Goal: Task Accomplishment & Management: Use online tool/utility

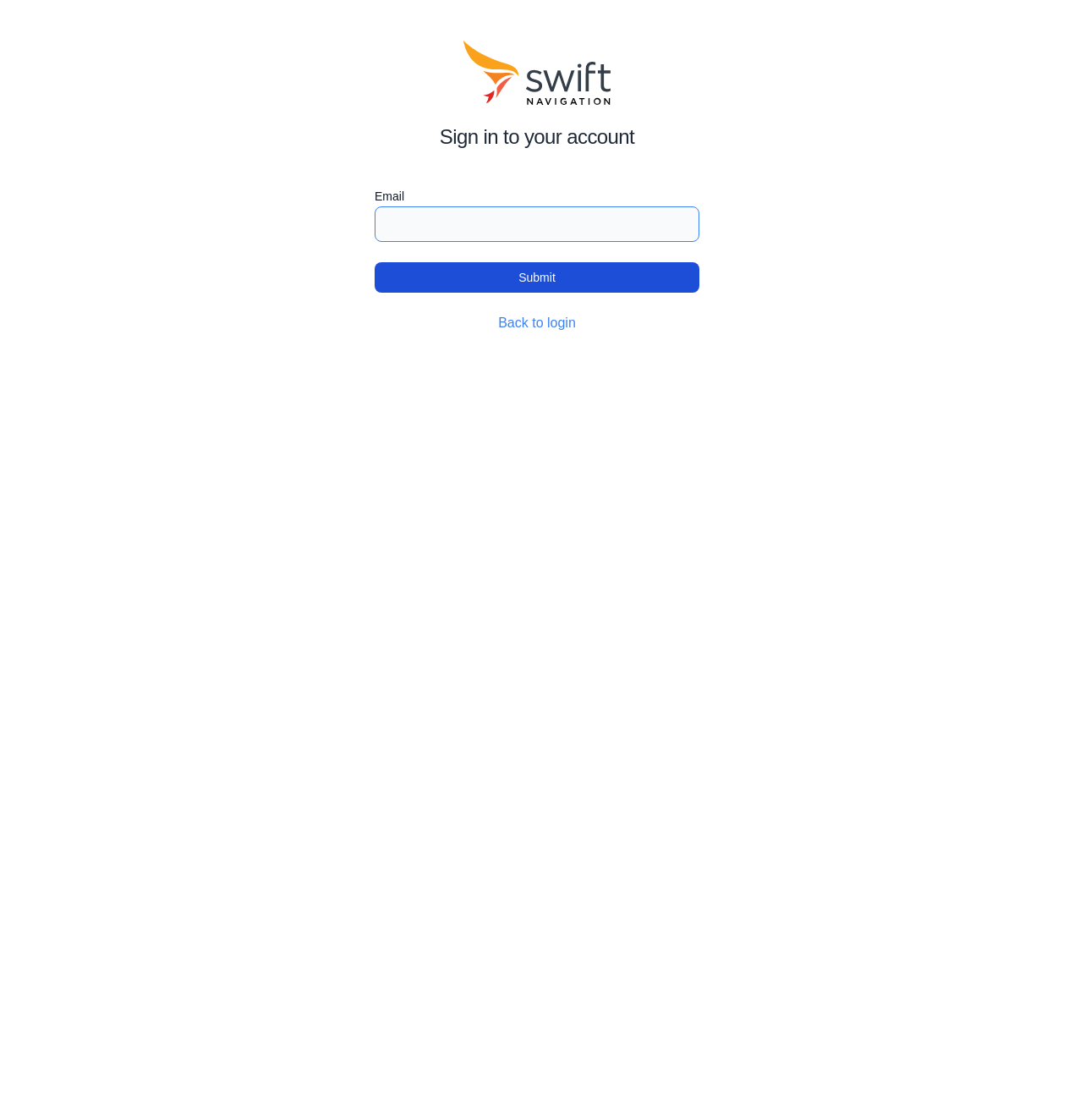
click at [415, 229] on input "Email" at bounding box center [537, 223] width 325 height 35
type input "[PERSON_NAME][DOMAIN_NAME][EMAIL_ADDRESS][PERSON_NAME][DOMAIN_NAME]"
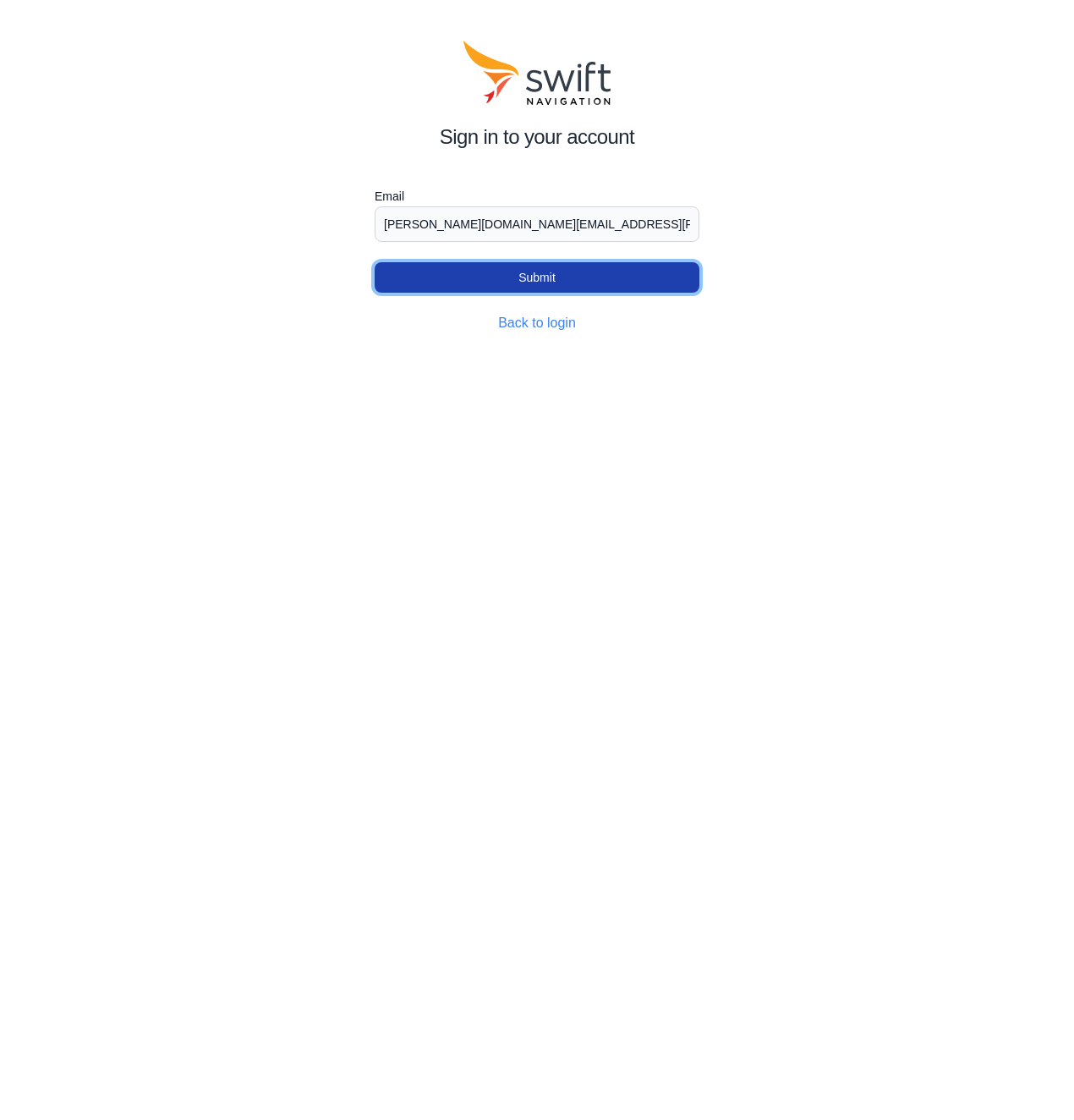
click at [476, 280] on button "Submit" at bounding box center [537, 277] width 325 height 30
click at [524, 278] on button "Submit" at bounding box center [537, 277] width 325 height 30
click at [532, 326] on link "Back to login" at bounding box center [537, 322] width 78 height 15
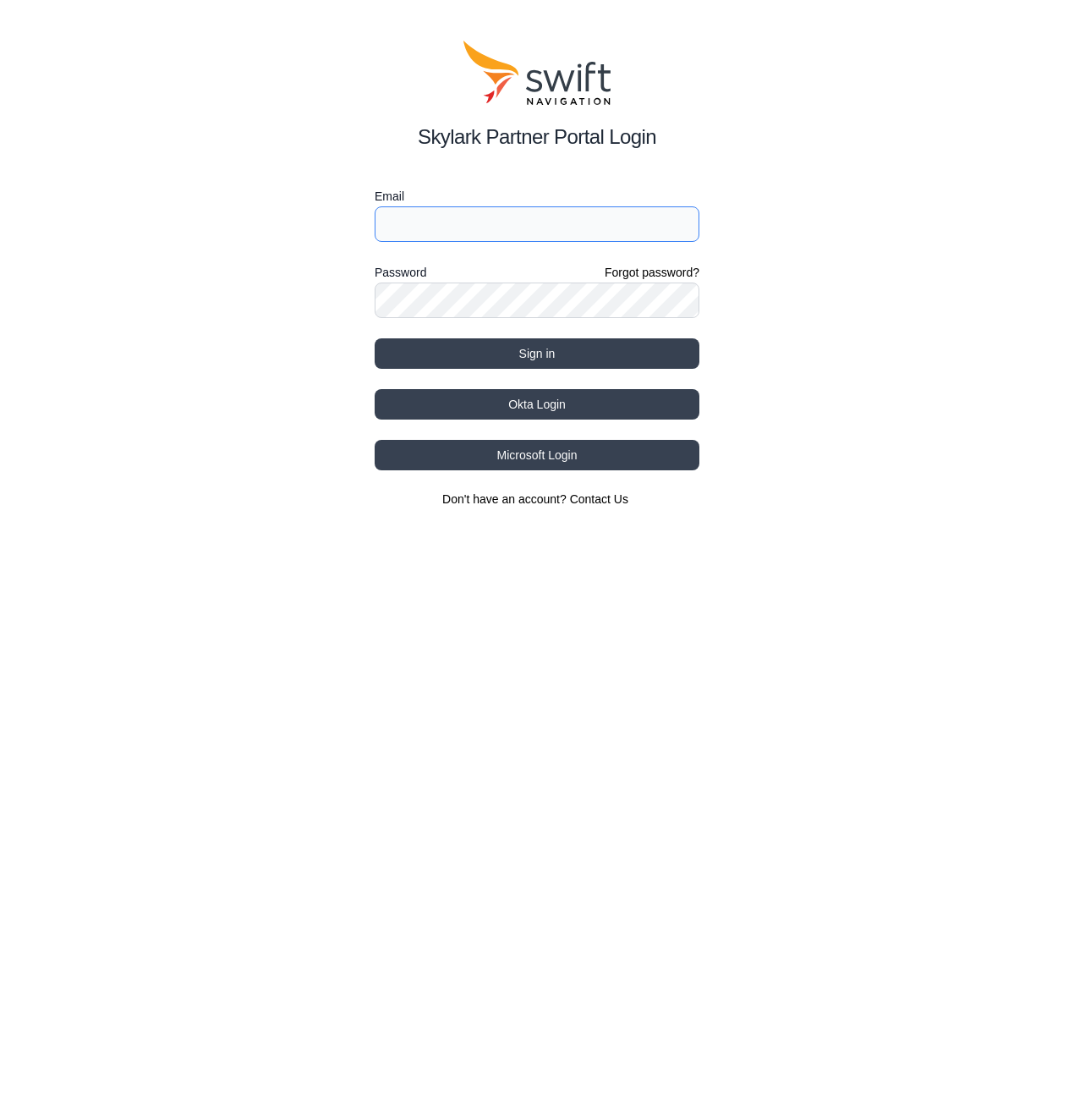
click at [452, 227] on input "Email" at bounding box center [537, 223] width 325 height 35
click at [287, 291] on div "Skylark Partner Portal Login Email Password Forgot password? Sign in Okta Login…" at bounding box center [537, 274] width 1074 height 548
click at [387, 226] on input "Email" at bounding box center [537, 223] width 325 height 35
type input "[PERSON_NAME][DOMAIN_NAME][EMAIL_ADDRESS][PERSON_NAME][DOMAIN_NAME]"
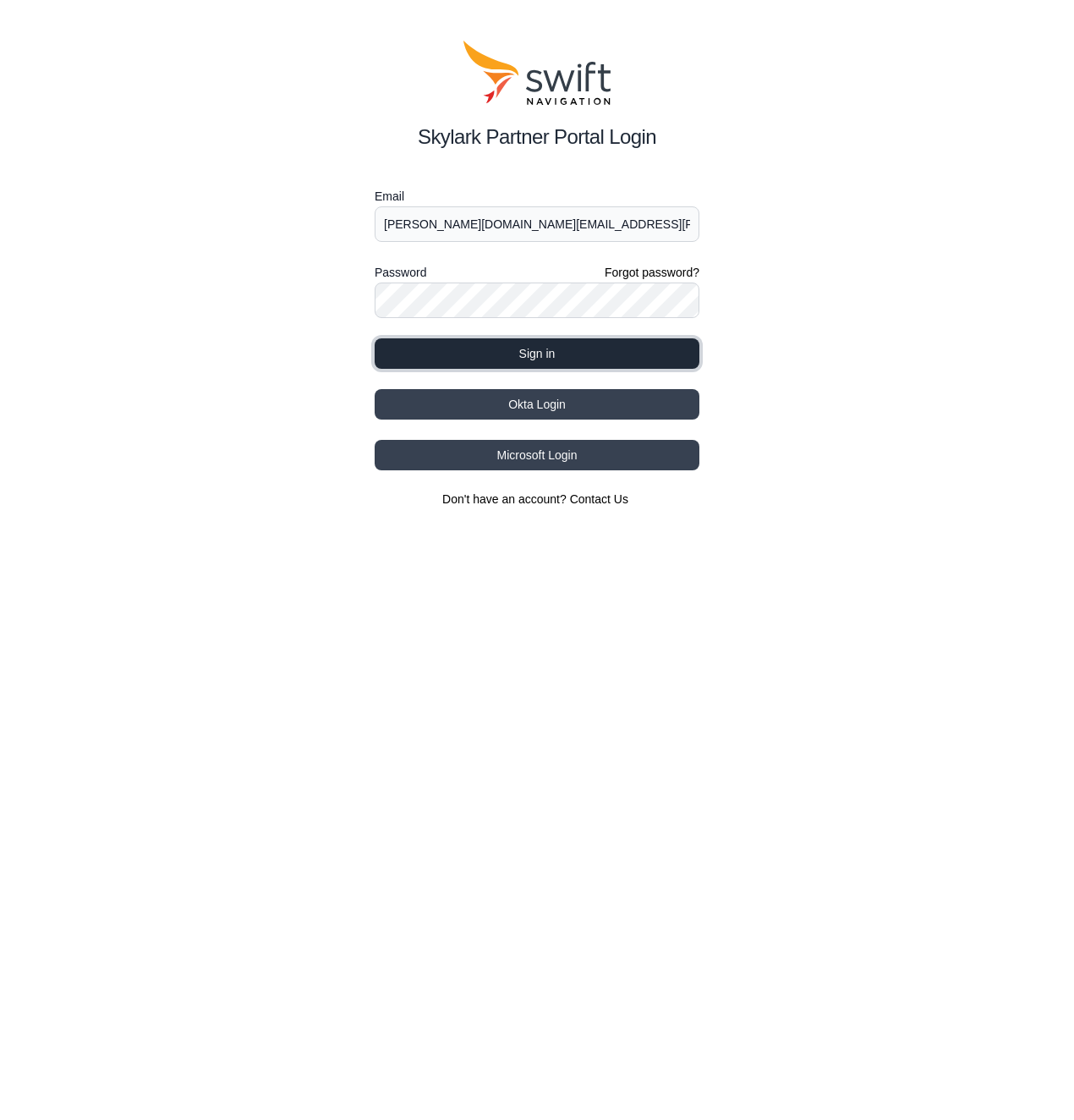
click at [446, 354] on button "Sign in" at bounding box center [537, 354] width 325 height 30
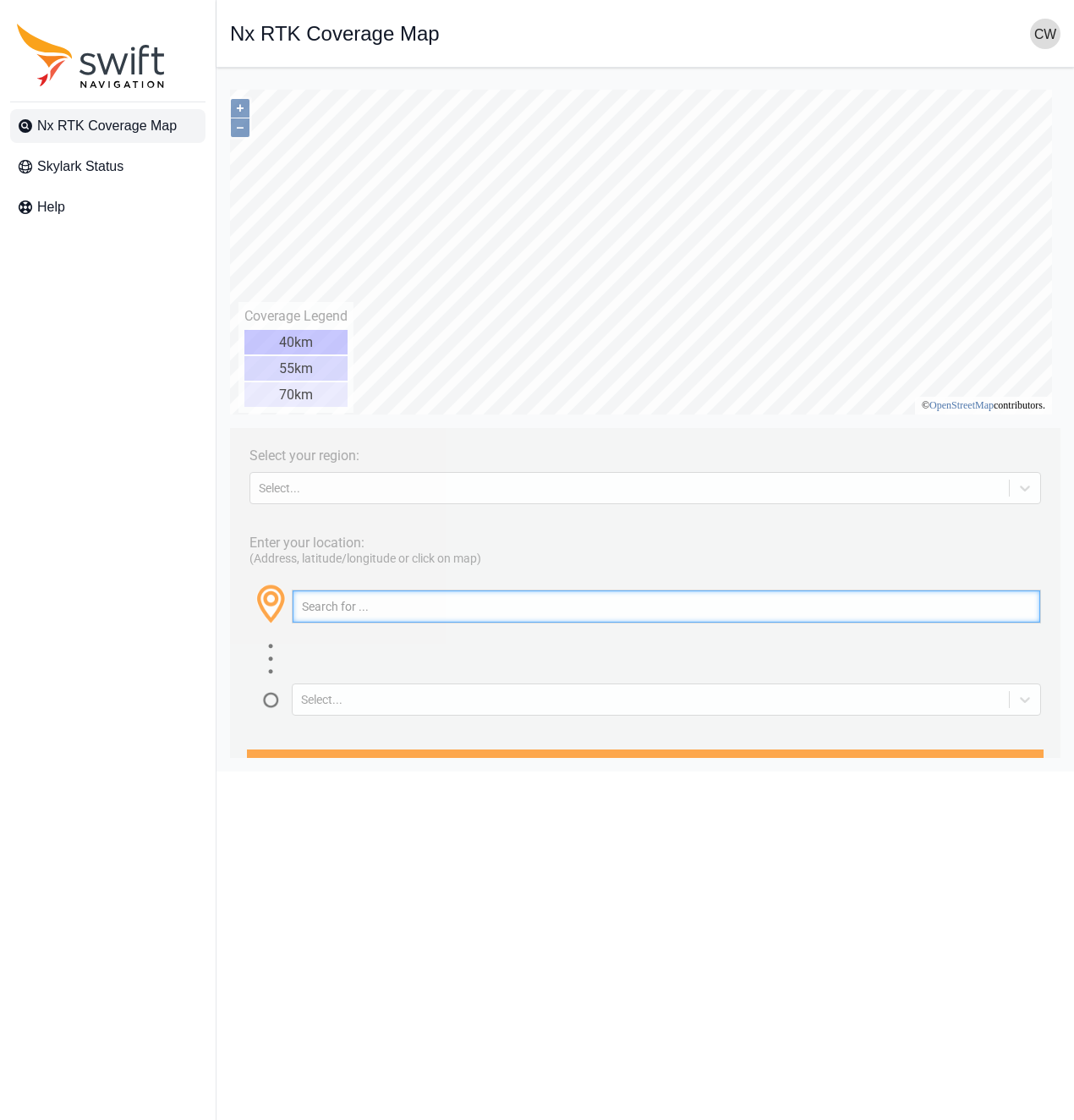
click at [395, 603] on input "text" at bounding box center [666, 606] width 747 height 32
click at [392, 604] on input "8825" at bounding box center [666, 606] width 747 height 32
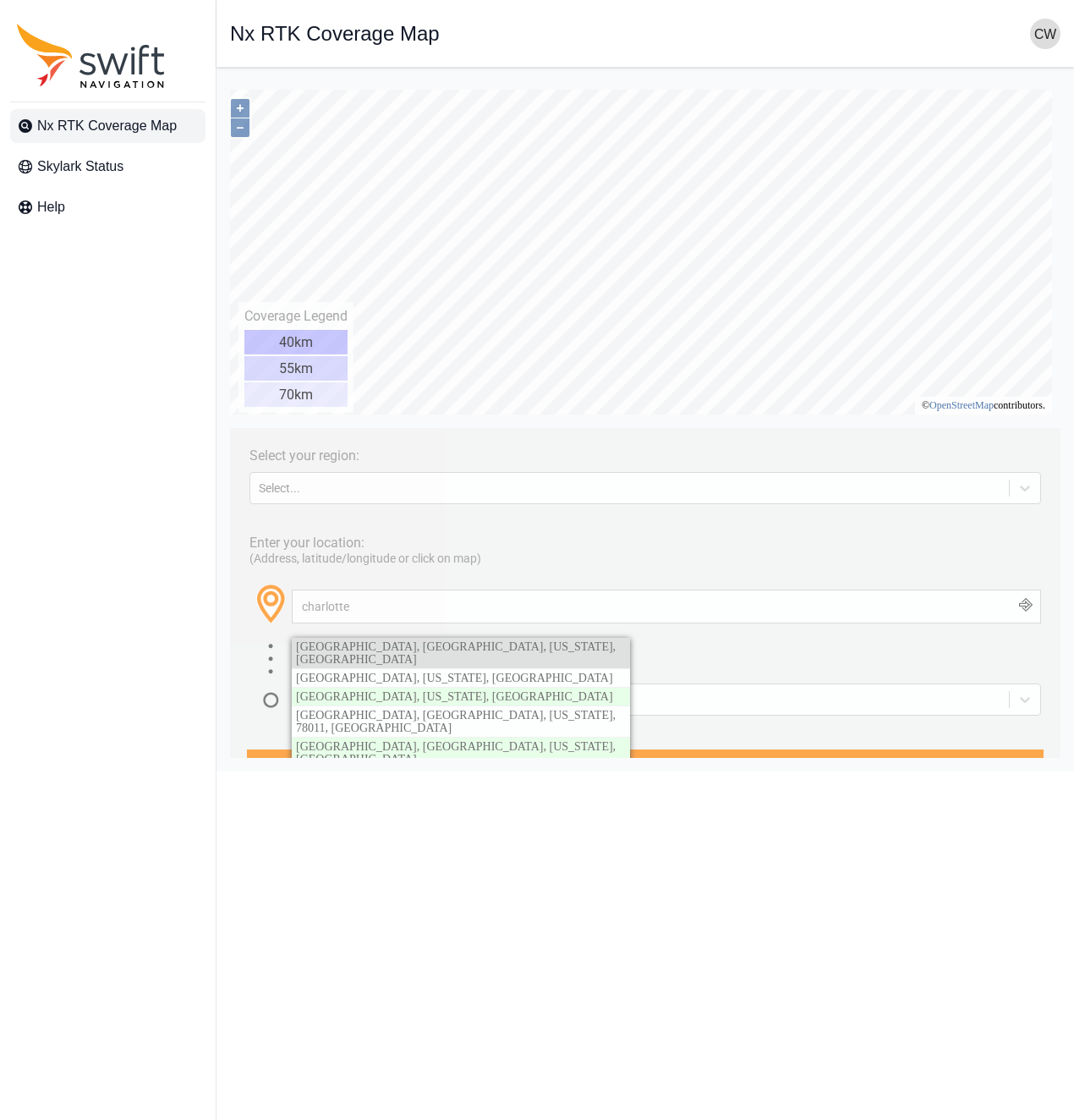
click at [381, 655] on link "[GEOGRAPHIC_DATA], [GEOGRAPHIC_DATA], [US_STATE], [GEOGRAPHIC_DATA]" at bounding box center [461, 653] width 339 height 30
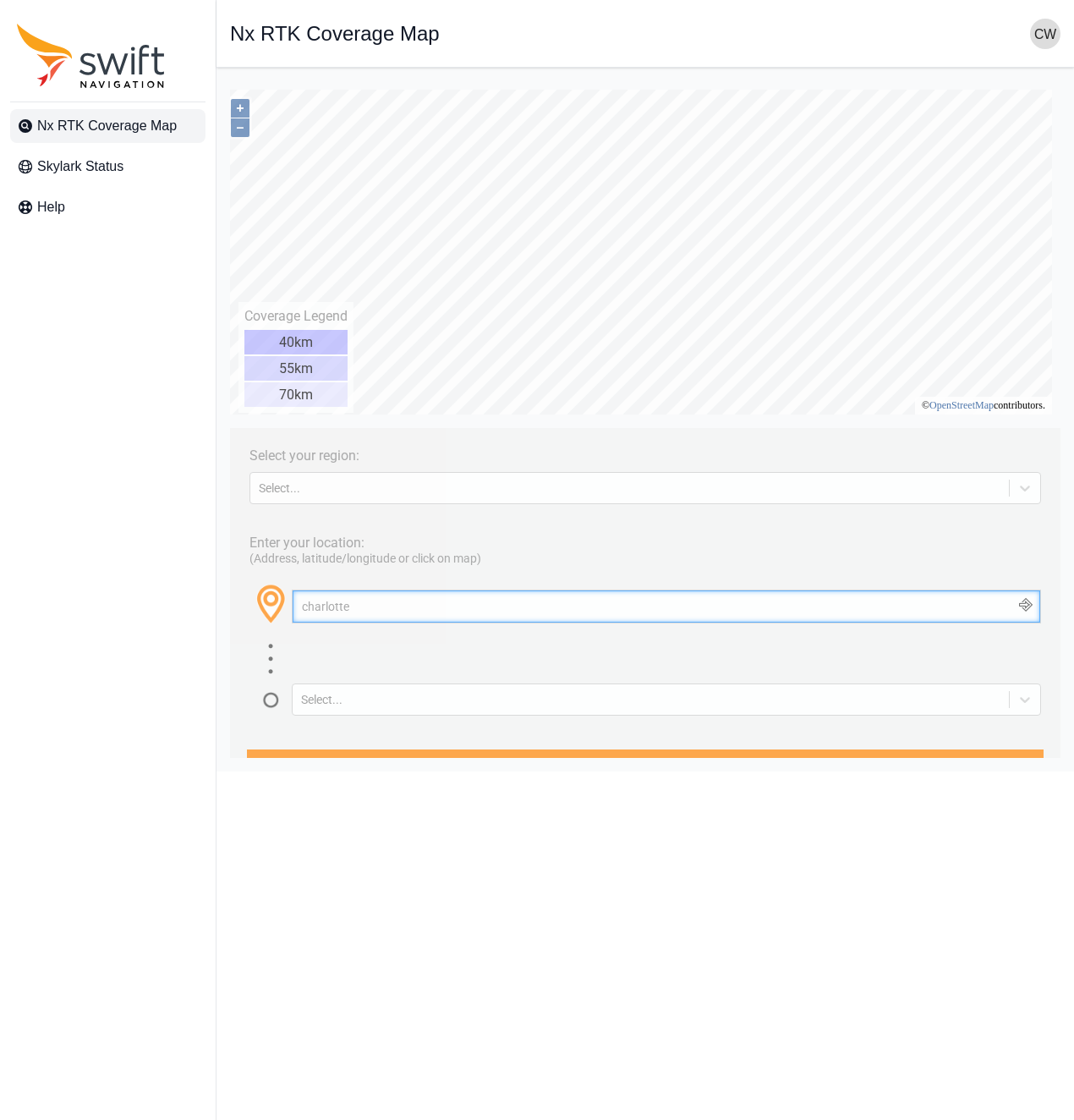
click at [378, 607] on input "charlotte" at bounding box center [666, 606] width 747 height 32
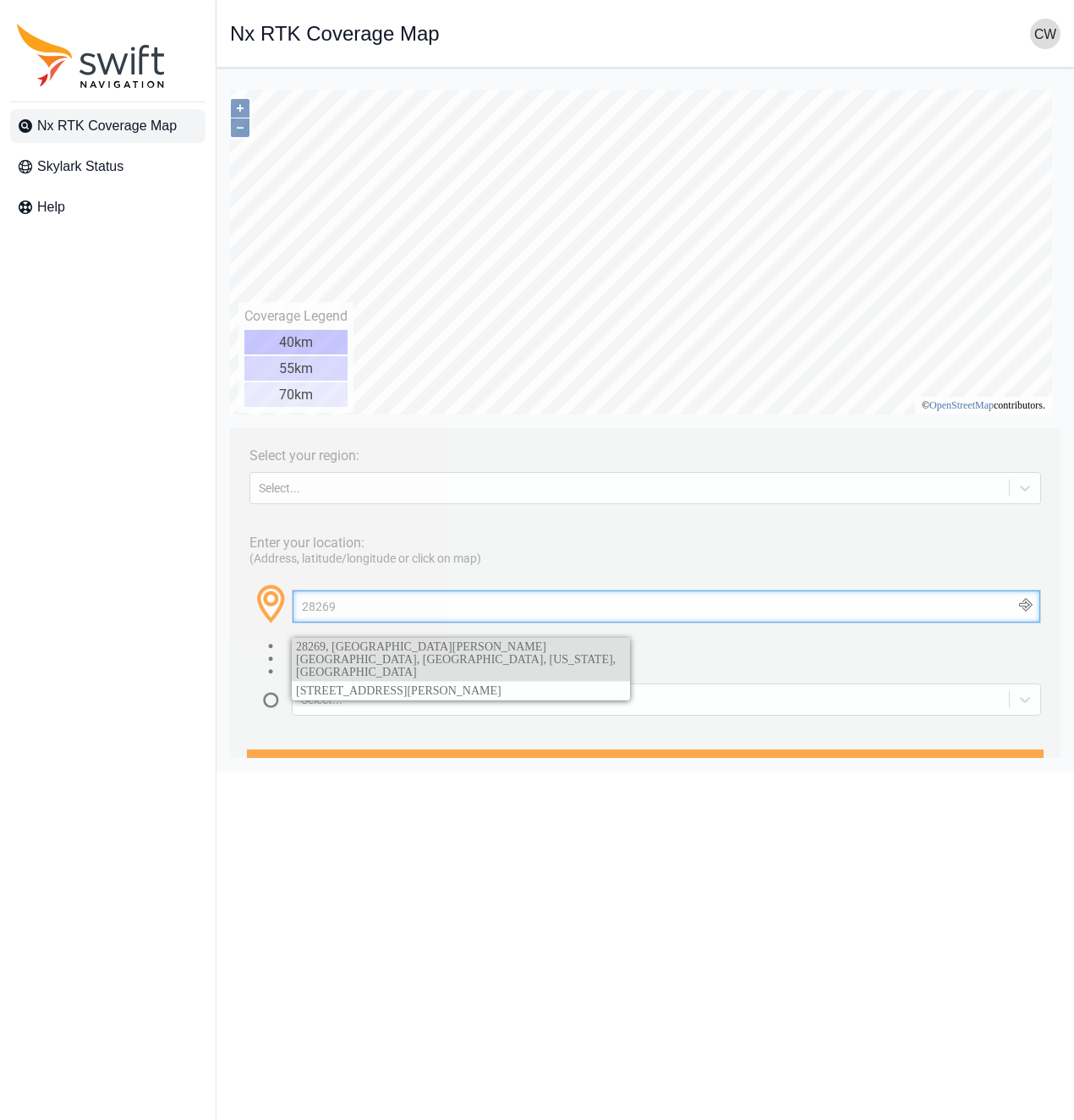
type input "28269"
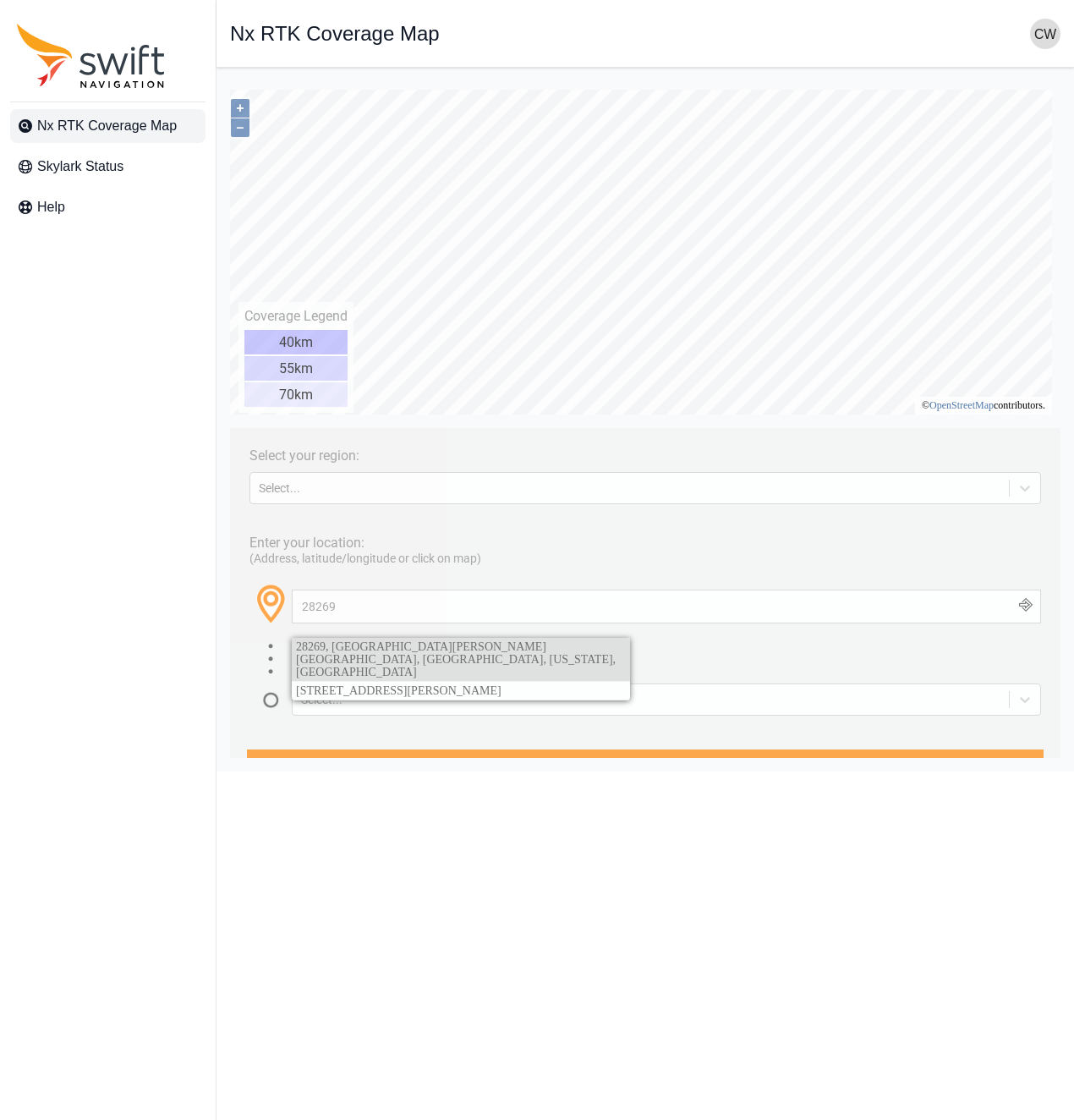
click at [374, 658] on link "28269, [GEOGRAPHIC_DATA][PERSON_NAME][GEOGRAPHIC_DATA], [GEOGRAPHIC_DATA], [US_…" at bounding box center [461, 660] width 339 height 43
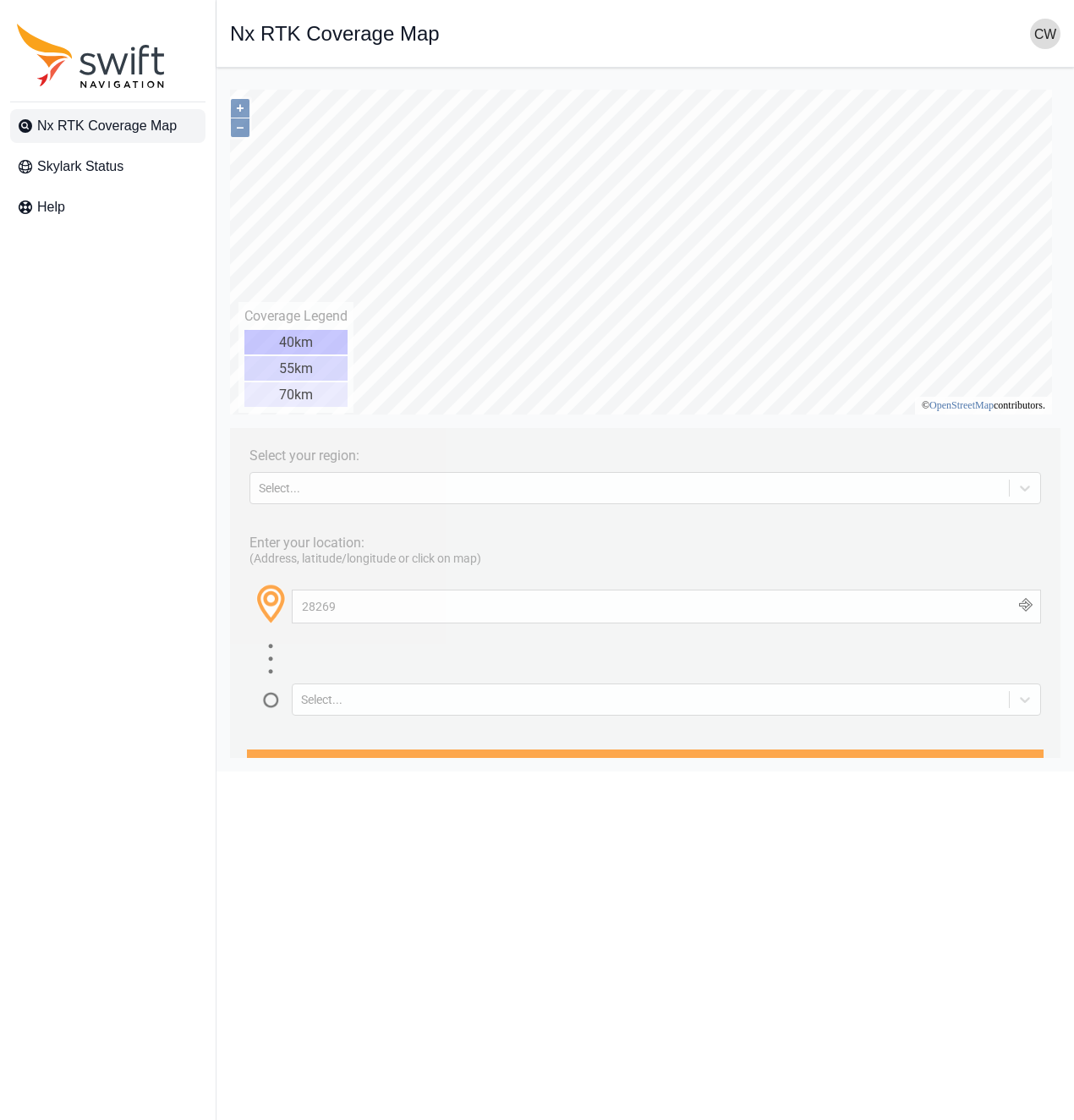
click at [315, 472] on div "Select..." at bounding box center [645, 479] width 791 height 32
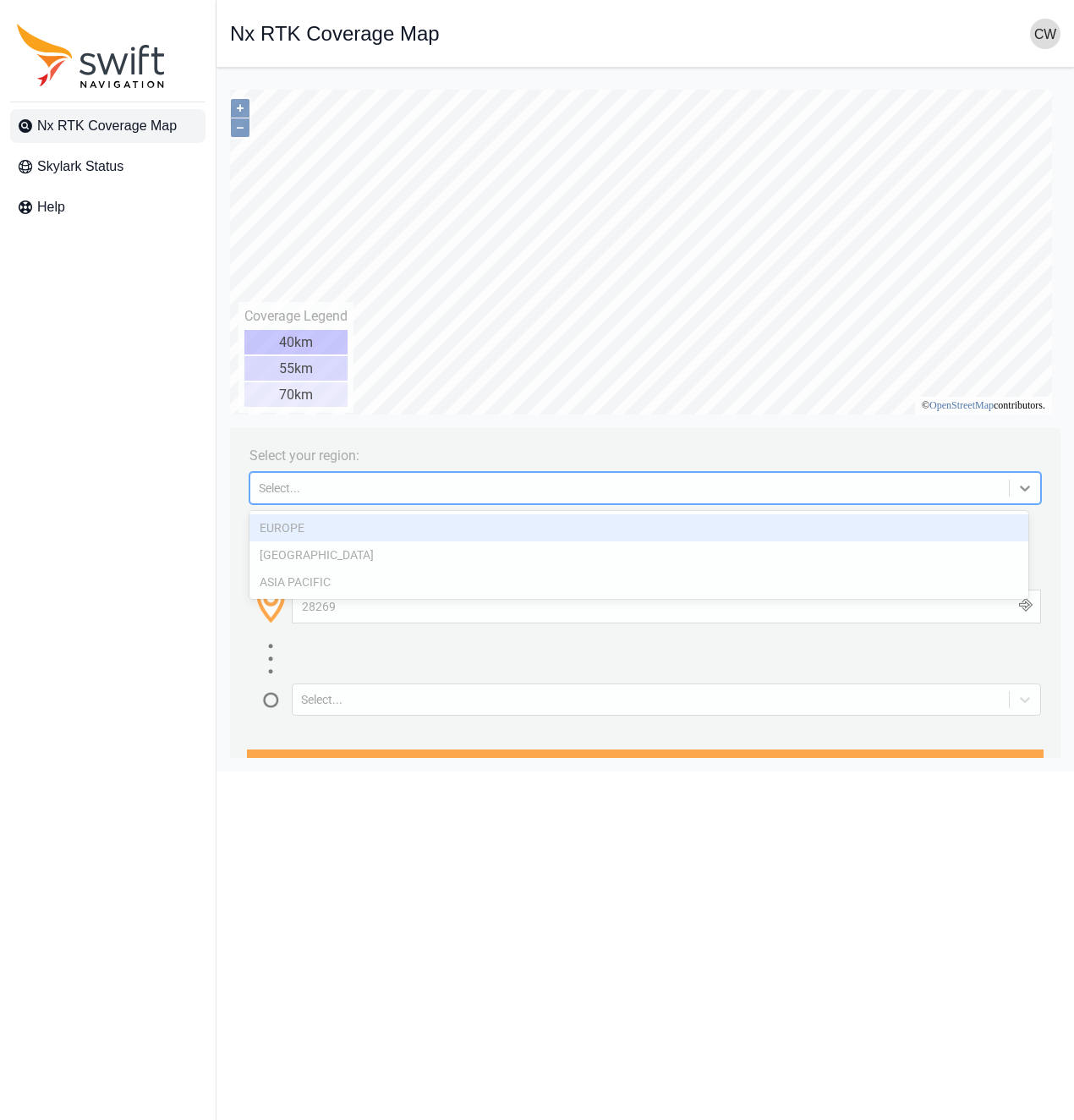
click at [317, 478] on div "Select..." at bounding box center [645, 488] width 791 height 32
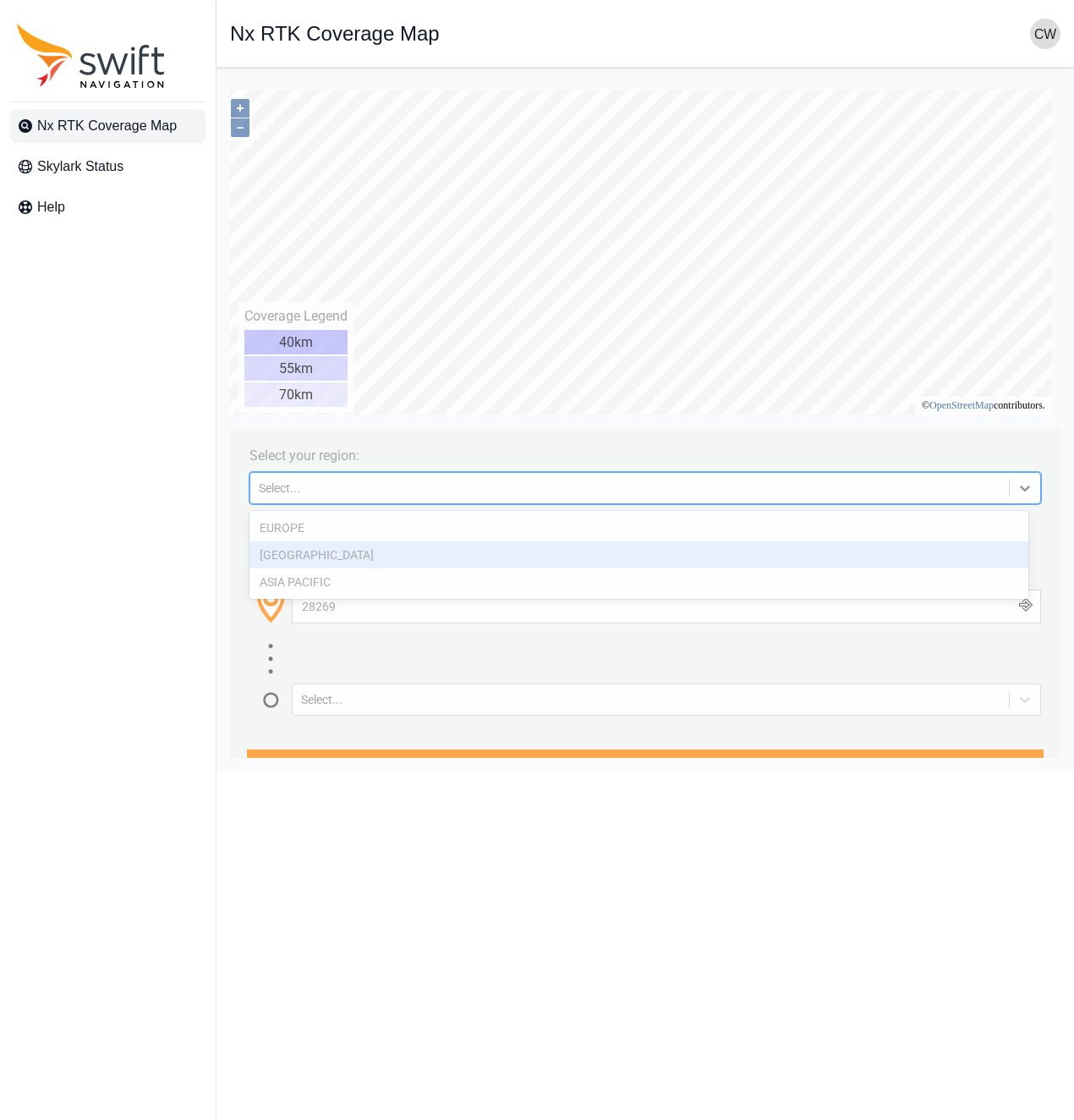
click at [337, 547] on div "[GEOGRAPHIC_DATA]" at bounding box center [639, 554] width 779 height 27
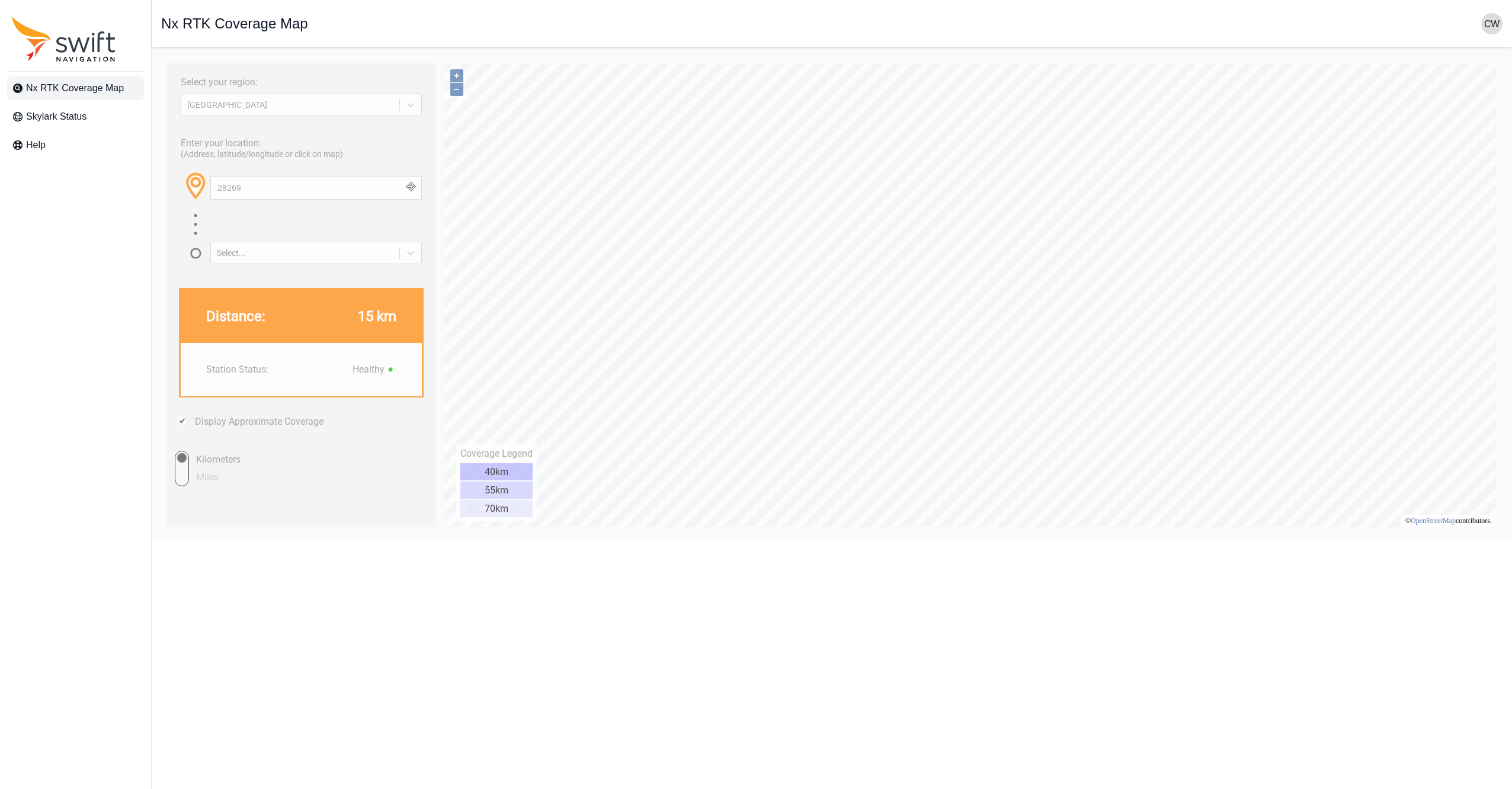
click at [190, 480] on label "Miles" at bounding box center [213, 477] width 48 height 18
click at [189, 480] on input "Miles" at bounding box center [171, 468] width 36 height 36
radio input "true"
click at [235, 254] on div "Select..." at bounding box center [305, 253] width 176 height 10
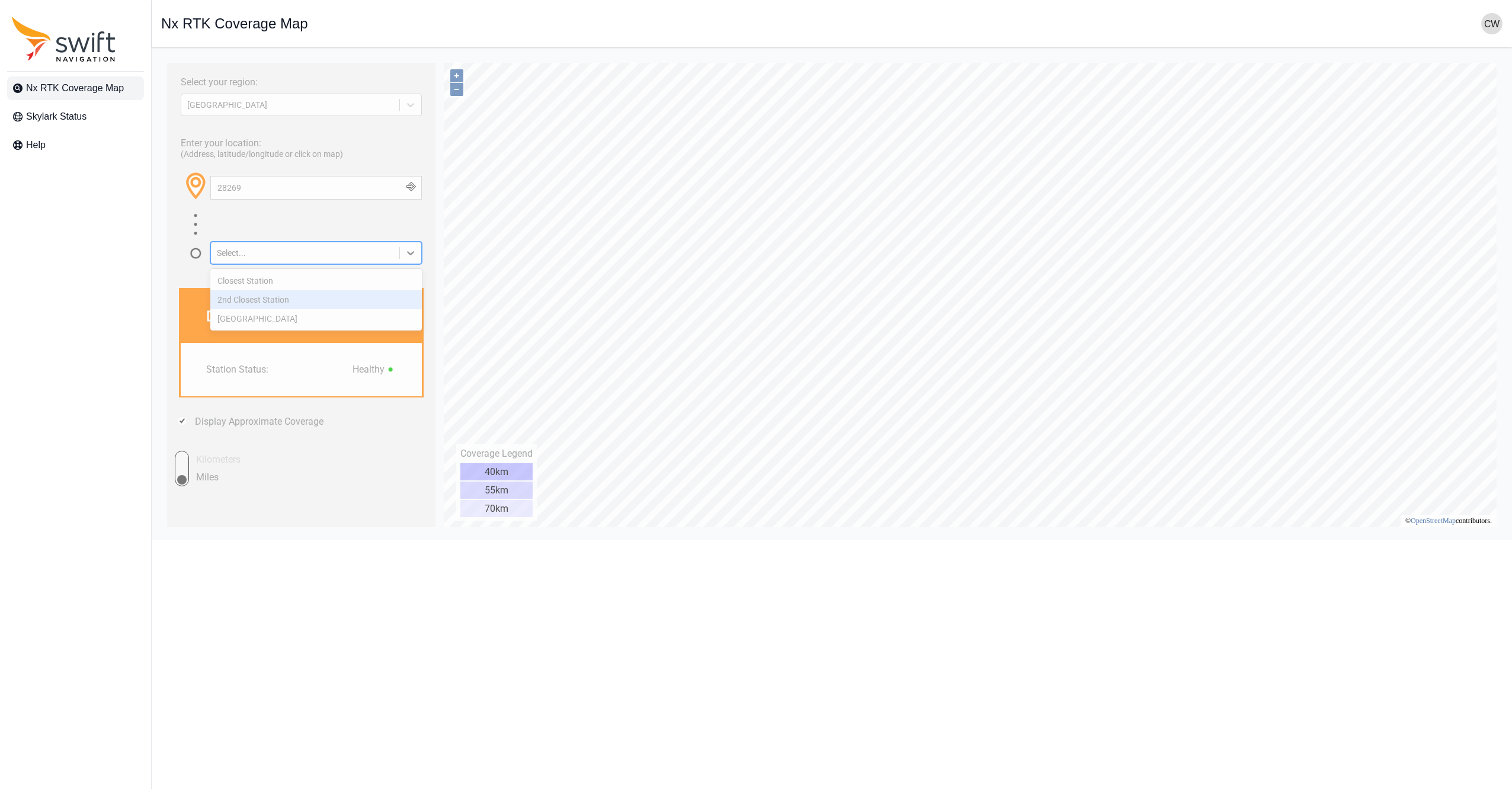
click at [260, 302] on div "2nd Closest Station" at bounding box center [316, 299] width 211 height 19
click at [249, 257] on div "2nd Closest Station" at bounding box center [305, 253] width 176 height 10
click at [254, 319] on div "[GEOGRAPHIC_DATA]" at bounding box center [316, 318] width 211 height 19
click at [260, 247] on div "[GEOGRAPHIC_DATA]" at bounding box center [305, 253] width 188 height 12
click at [254, 283] on div "Closest Station" at bounding box center [316, 280] width 211 height 19
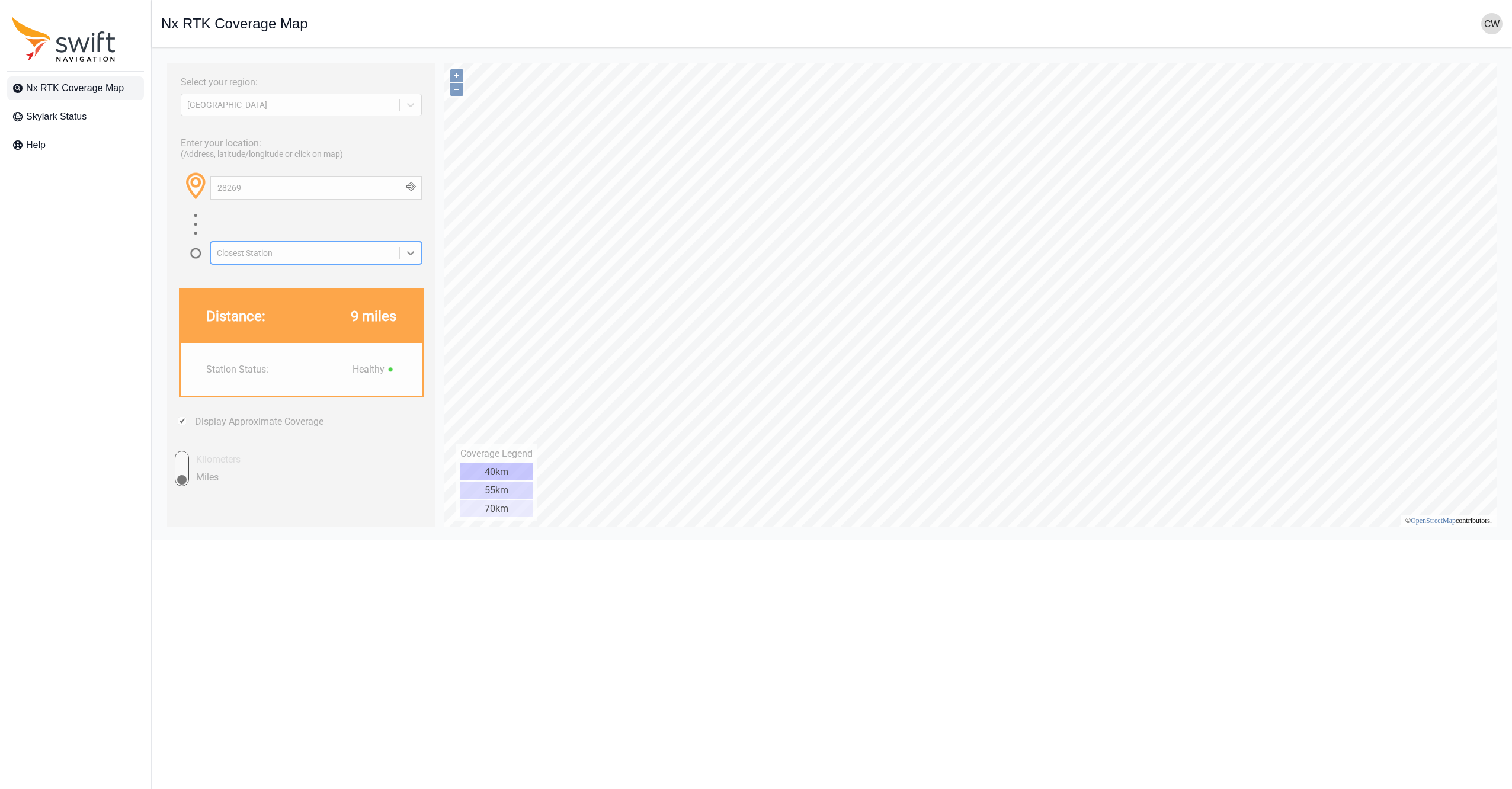
click at [296, 253] on div "Closest Station" at bounding box center [305, 253] width 176 height 10
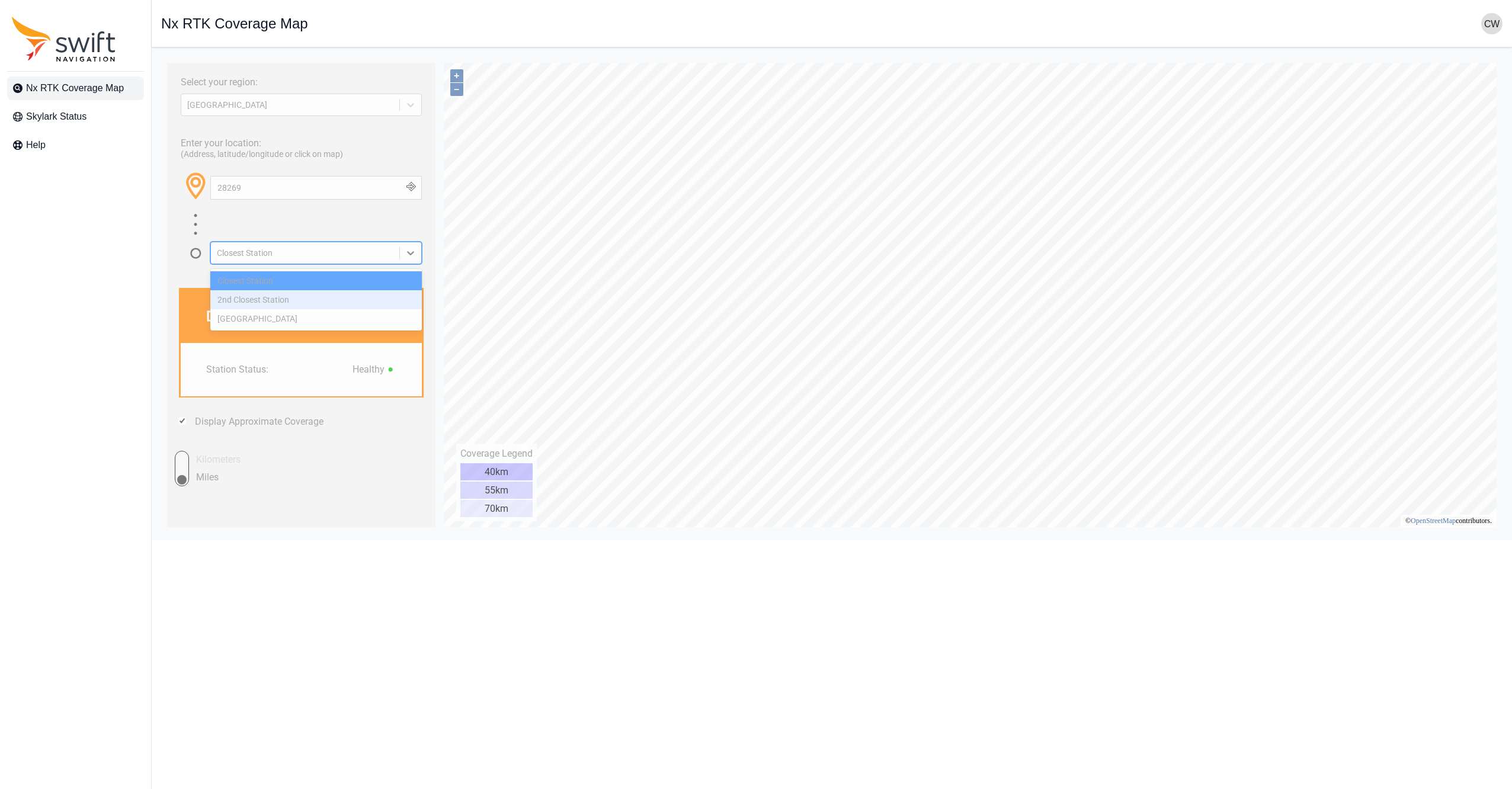
click at [281, 301] on div "2nd Closest Station" at bounding box center [316, 299] width 211 height 19
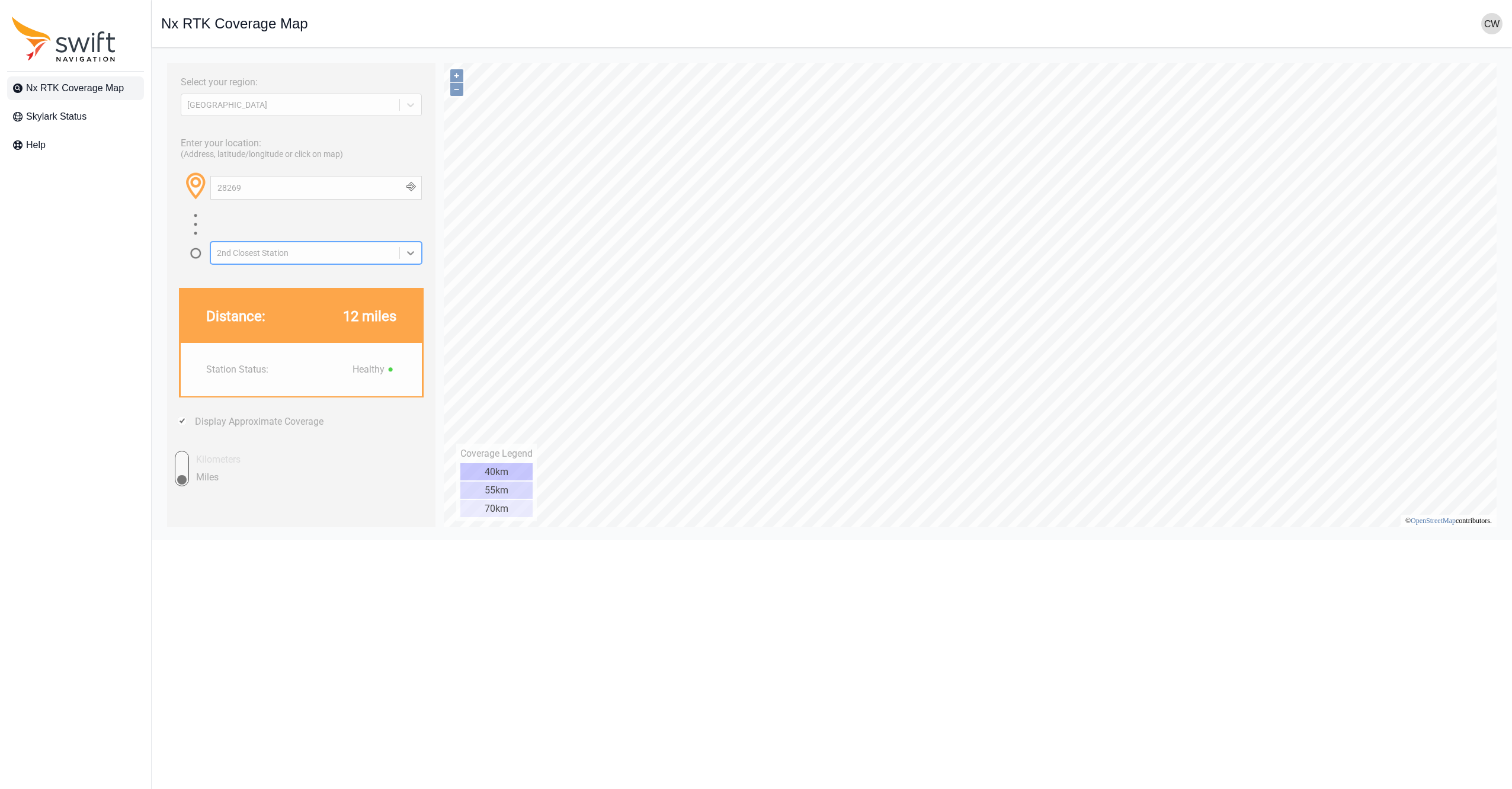
click at [290, 254] on div "2nd Closest Station" at bounding box center [305, 253] width 176 height 10
click at [308, 318] on div "[GEOGRAPHIC_DATA]" at bounding box center [316, 318] width 211 height 19
click at [299, 254] on div "[GEOGRAPHIC_DATA]" at bounding box center [305, 253] width 176 height 10
click at [296, 276] on div "Closest Station" at bounding box center [316, 280] width 211 height 19
